Goal: Find specific page/section: Find specific page/section

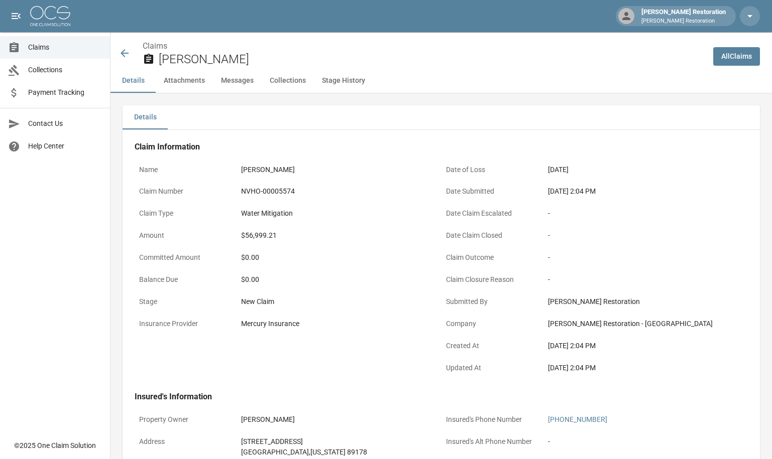
click at [127, 55] on icon at bounding box center [125, 53] width 12 height 12
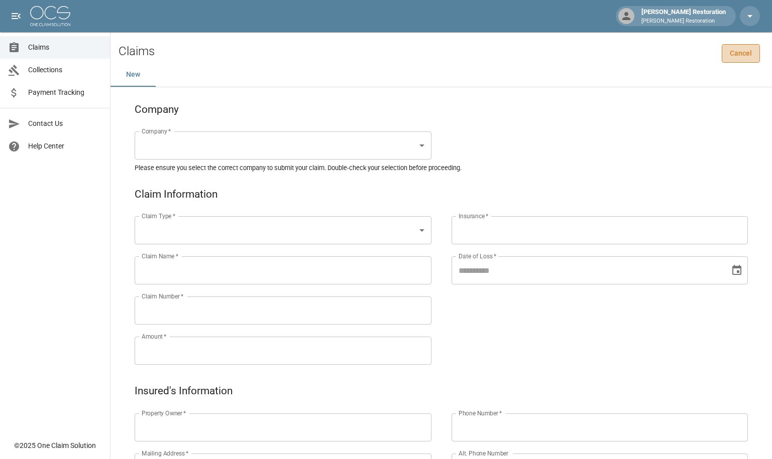
click at [760, 55] on link "Cancel" at bounding box center [741, 53] width 38 height 19
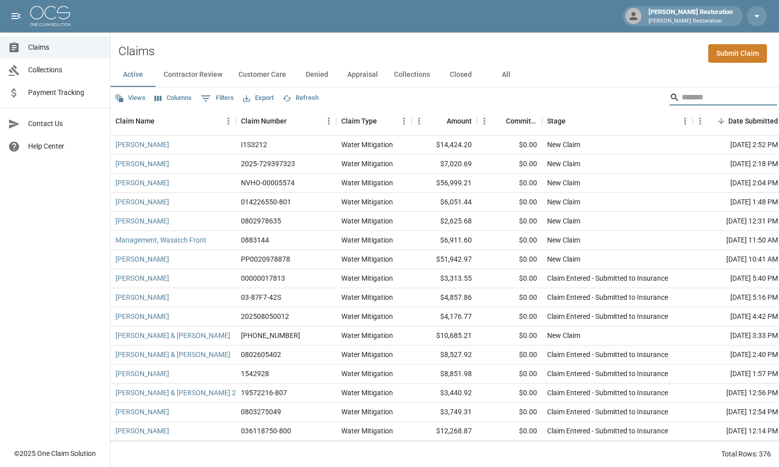
click at [695, 96] on input "Search" at bounding box center [722, 97] width 80 height 16
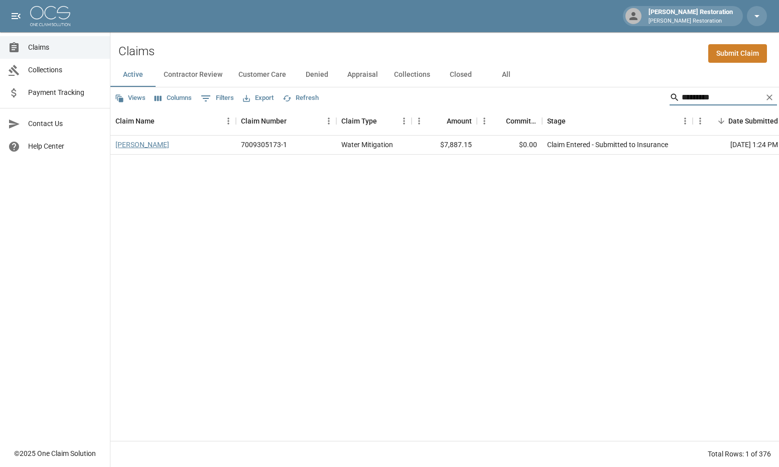
type input "*********"
click at [153, 146] on link "[PERSON_NAME]" at bounding box center [142, 145] width 54 height 10
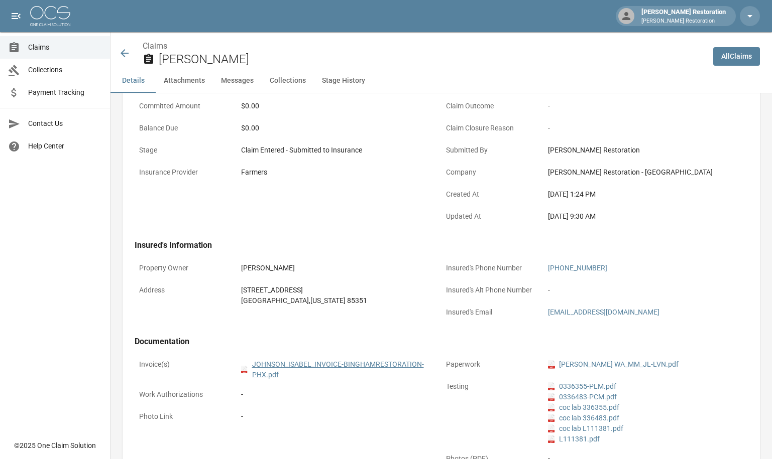
scroll to position [151, 0]
